Goal: Task Accomplishment & Management: Manage account settings

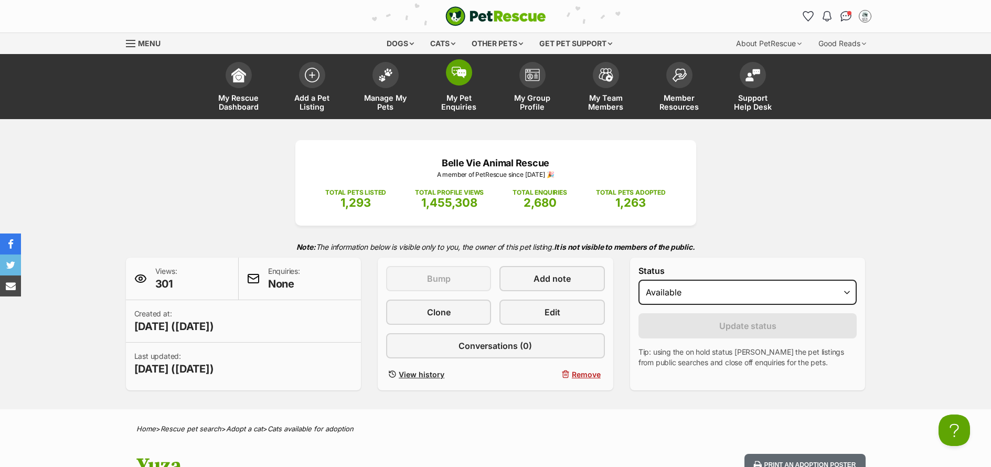
click at [464, 102] on span "My Pet Enquiries" at bounding box center [459, 102] width 47 height 18
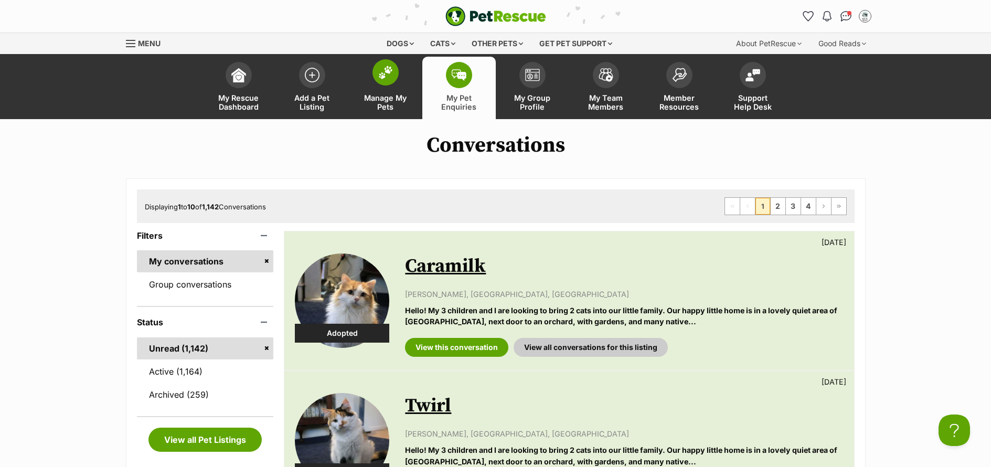
click at [394, 102] on span "Manage My Pets" at bounding box center [385, 102] width 47 height 18
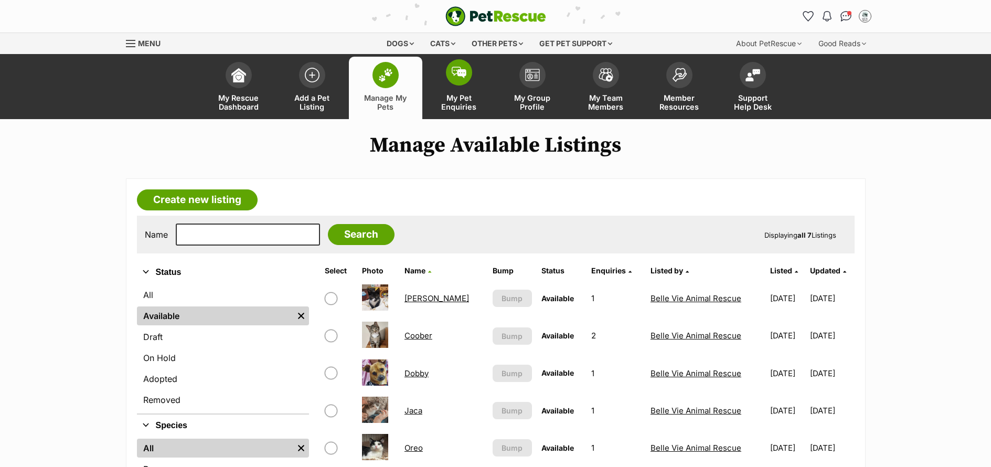
click at [449, 101] on span "My Pet Enquiries" at bounding box center [459, 102] width 47 height 18
